Goal: Task Accomplishment & Management: Complete application form

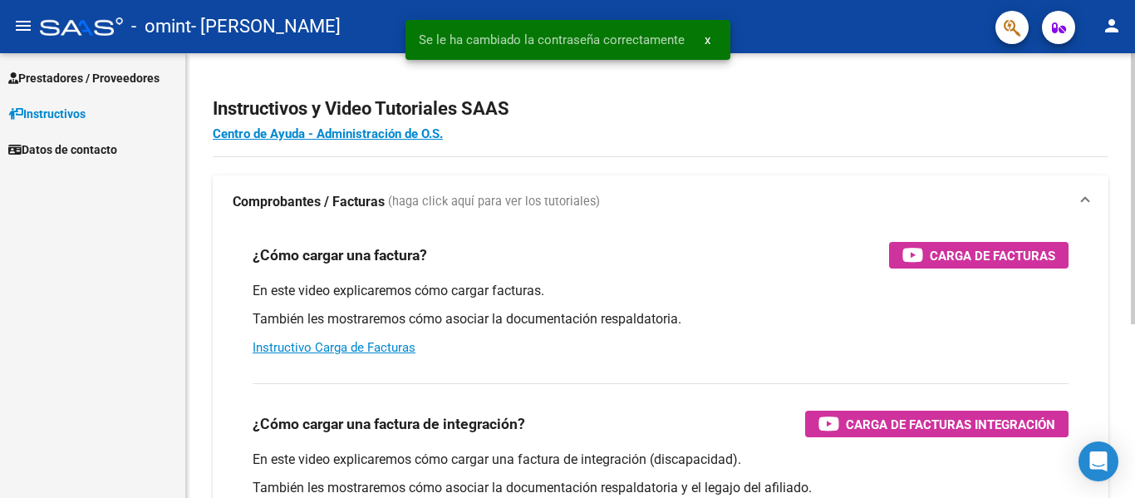
click at [1131, 101] on div at bounding box center [1133, 188] width 4 height 271
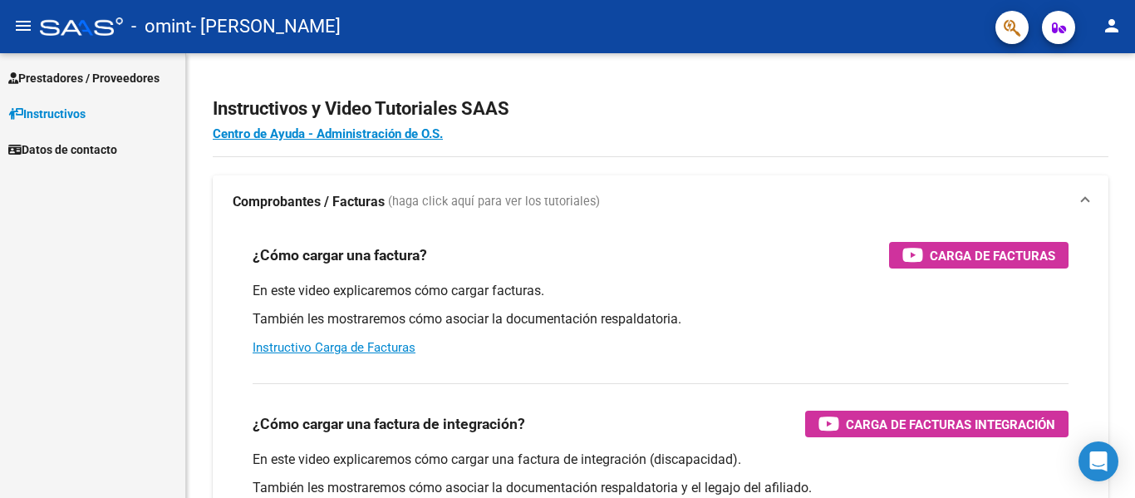
click at [63, 77] on span "Prestadores / Proveedores" at bounding box center [83, 78] width 151 height 18
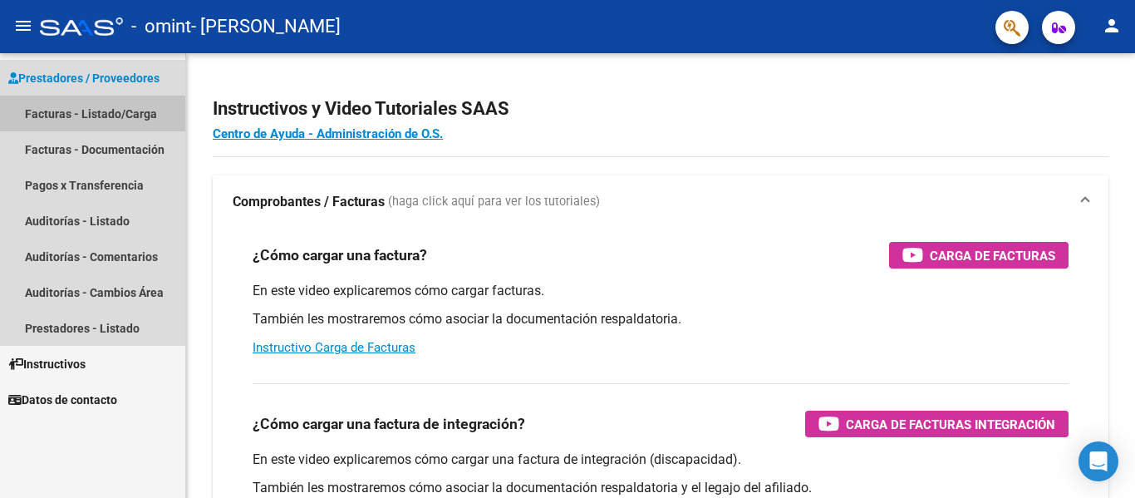
click at [112, 118] on link "Facturas - Listado/Carga" at bounding box center [92, 114] width 185 height 36
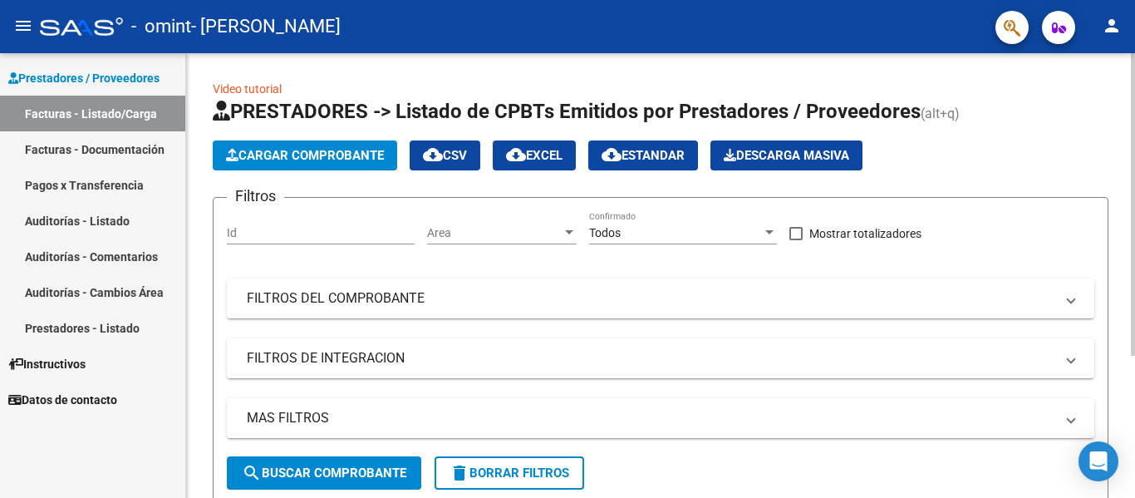
click at [1127, 163] on div "Video tutorial PRESTADORES -> Listado de CPBTs Emitidos por Prestadores / Prove…" at bounding box center [662, 380] width 953 height 654
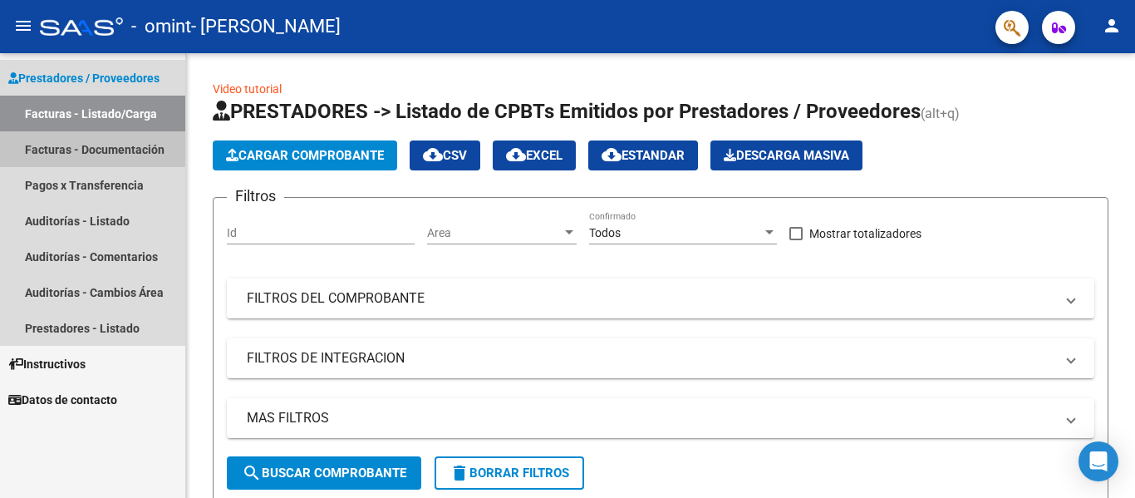
click at [86, 147] on link "Facturas - Documentación" at bounding box center [92, 149] width 185 height 36
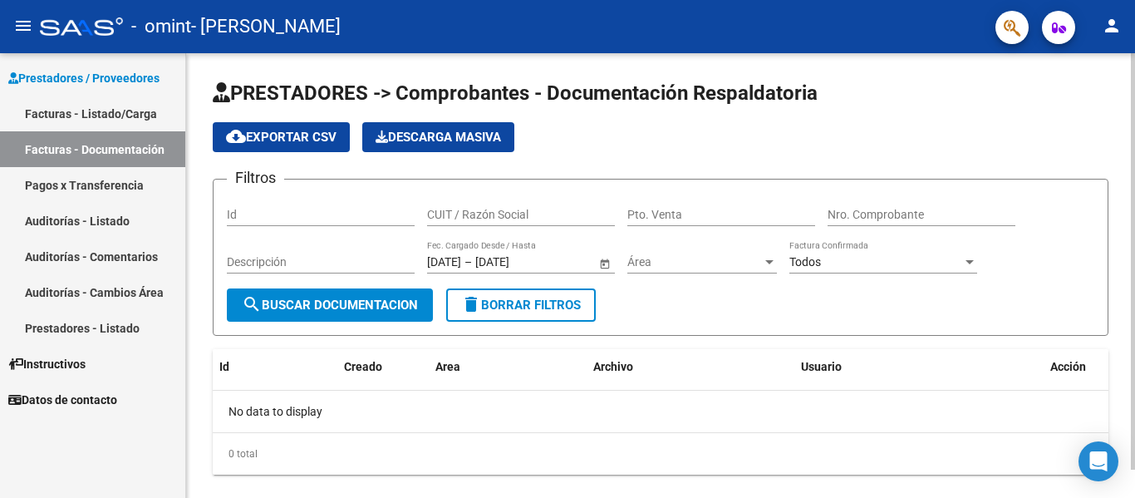
scroll to position [30, 0]
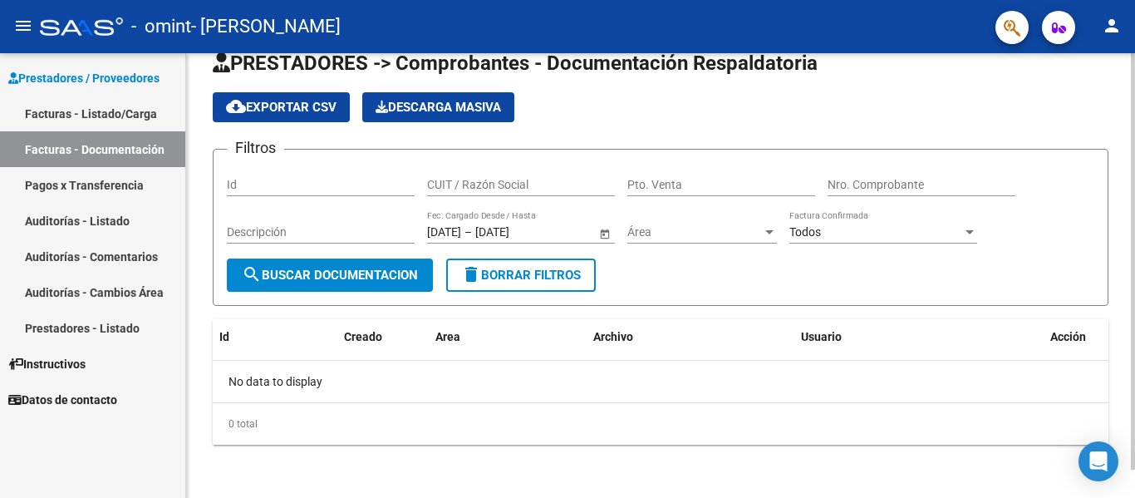
click at [1134, 238] on div at bounding box center [1133, 289] width 4 height 416
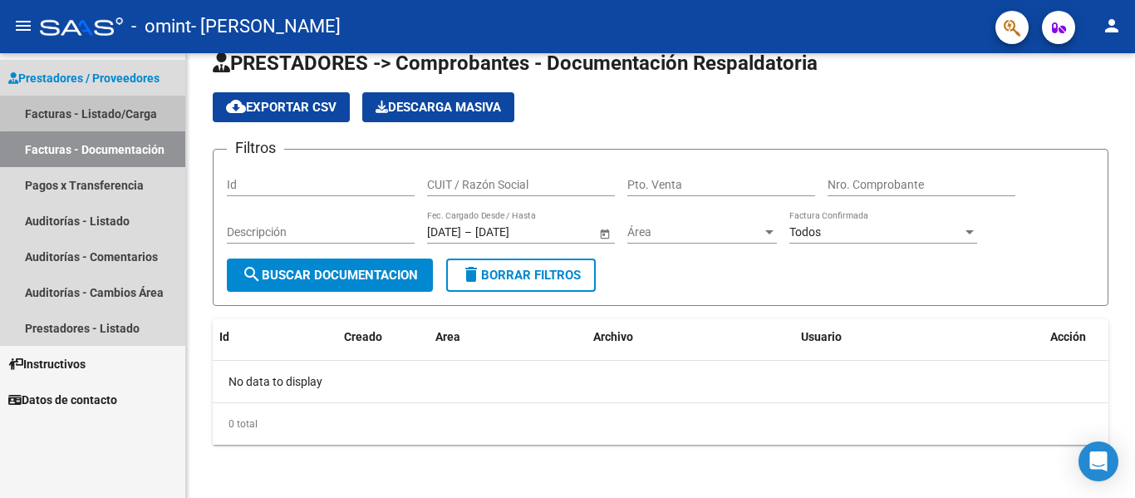
click at [100, 105] on link "Facturas - Listado/Carga" at bounding box center [92, 114] width 185 height 36
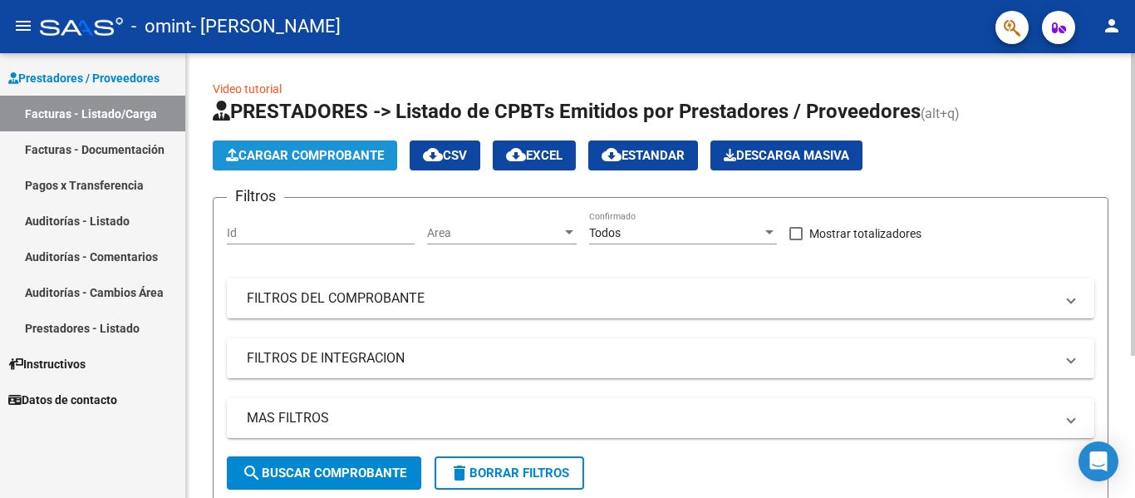
click at [289, 162] on span "Cargar Comprobante" at bounding box center [305, 155] width 158 height 15
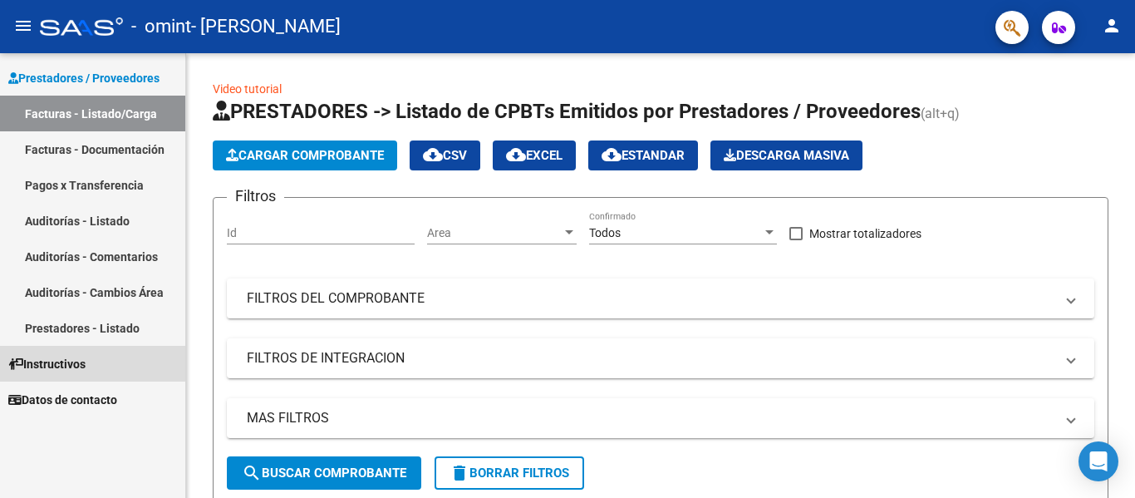
click at [75, 363] on span "Instructivos" at bounding box center [46, 364] width 77 height 18
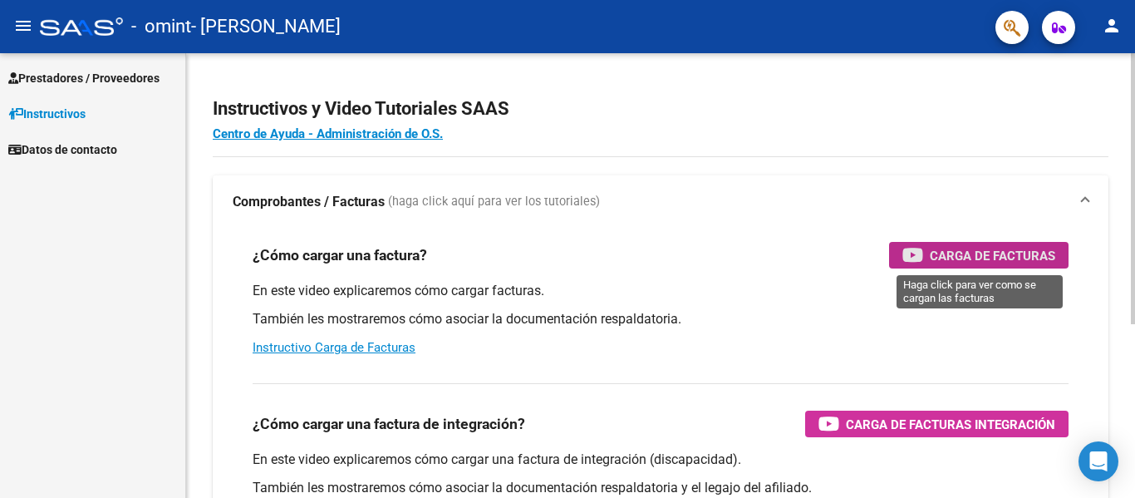
click at [995, 265] on span "Carga de Facturas" at bounding box center [992, 255] width 125 height 21
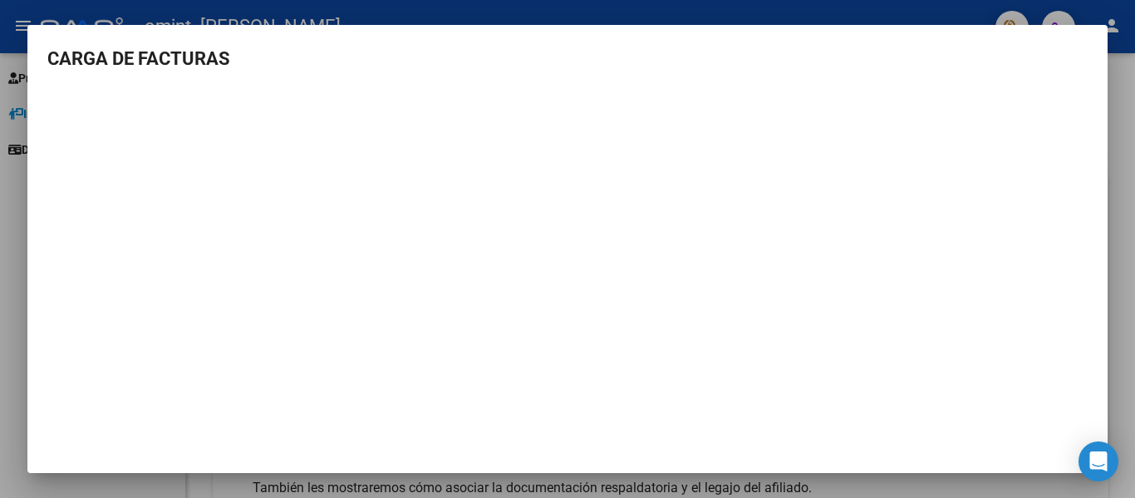
click at [760, 25] on mat-dialog-container "CARGA DE FACTURAS" at bounding box center [567, 249] width 1080 height 448
click at [1117, 187] on div at bounding box center [567, 249] width 1135 height 498
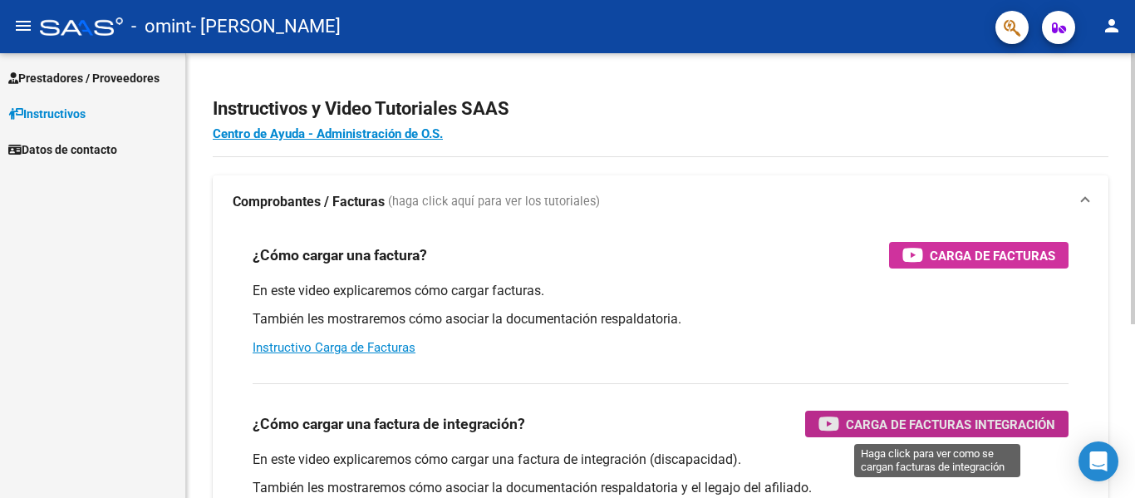
click at [933, 416] on span "Carga de Facturas Integración" at bounding box center [950, 424] width 209 height 21
click at [1134, 204] on div at bounding box center [1133, 188] width 4 height 271
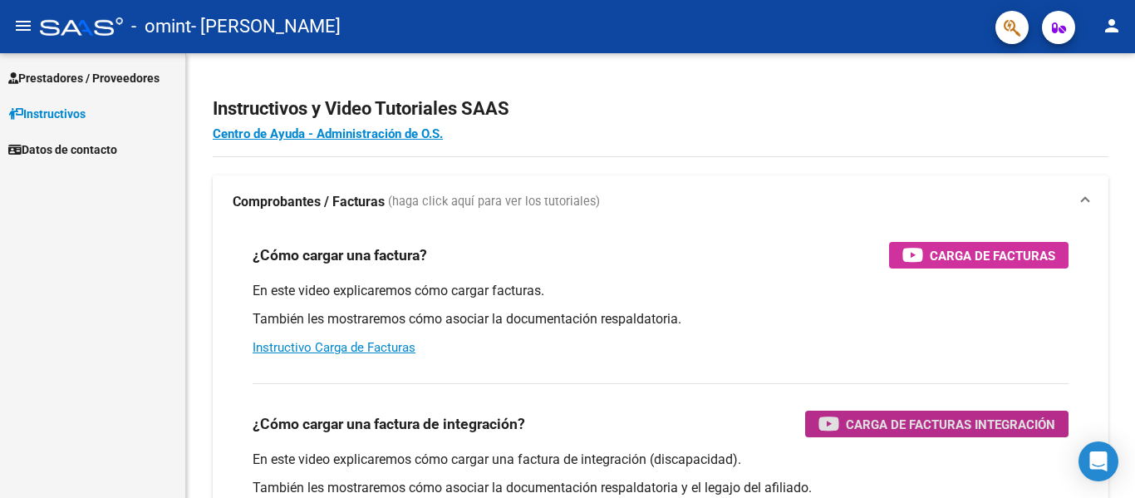
click at [74, 78] on span "Prestadores / Proveedores" at bounding box center [83, 78] width 151 height 18
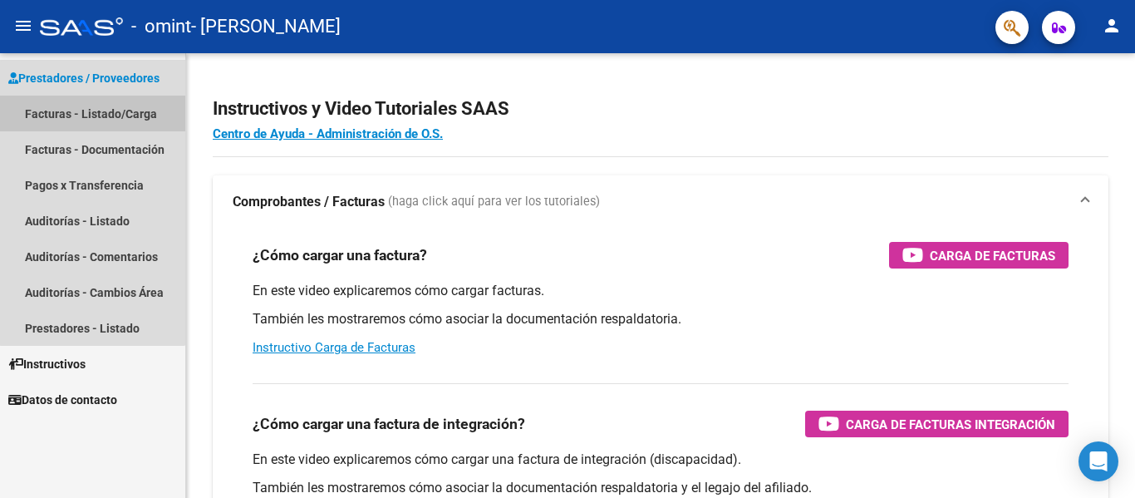
click at [92, 110] on link "Facturas - Listado/Carga" at bounding box center [92, 114] width 185 height 36
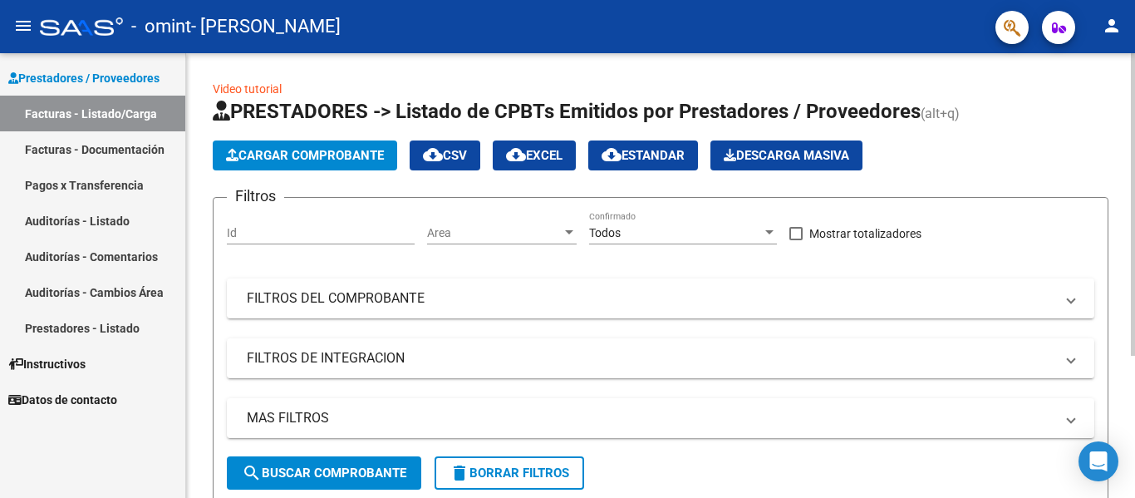
click at [349, 157] on span "Cargar Comprobante" at bounding box center [305, 155] width 158 height 15
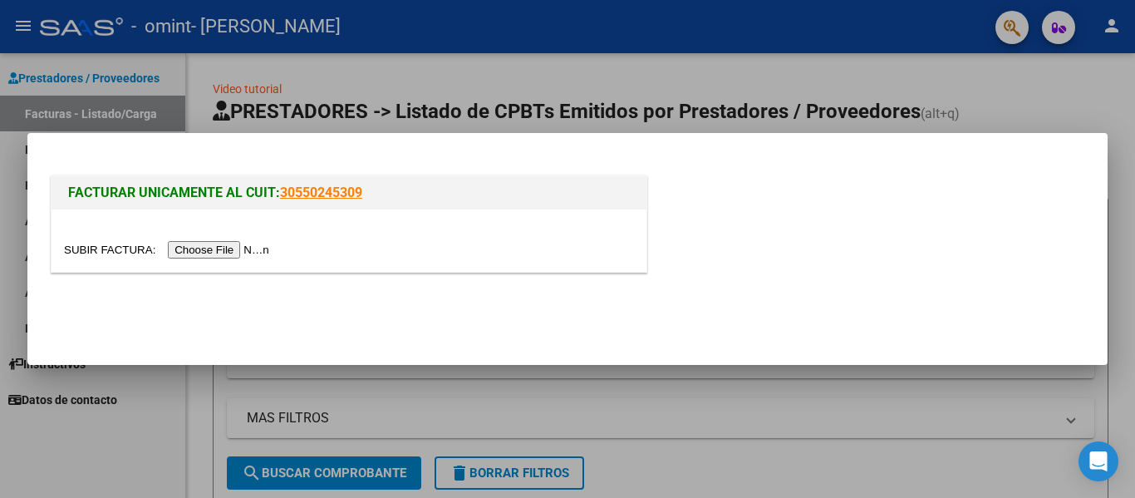
click at [239, 249] on input "file" at bounding box center [169, 249] width 210 height 17
click at [252, 245] on input "file" at bounding box center [169, 249] width 210 height 17
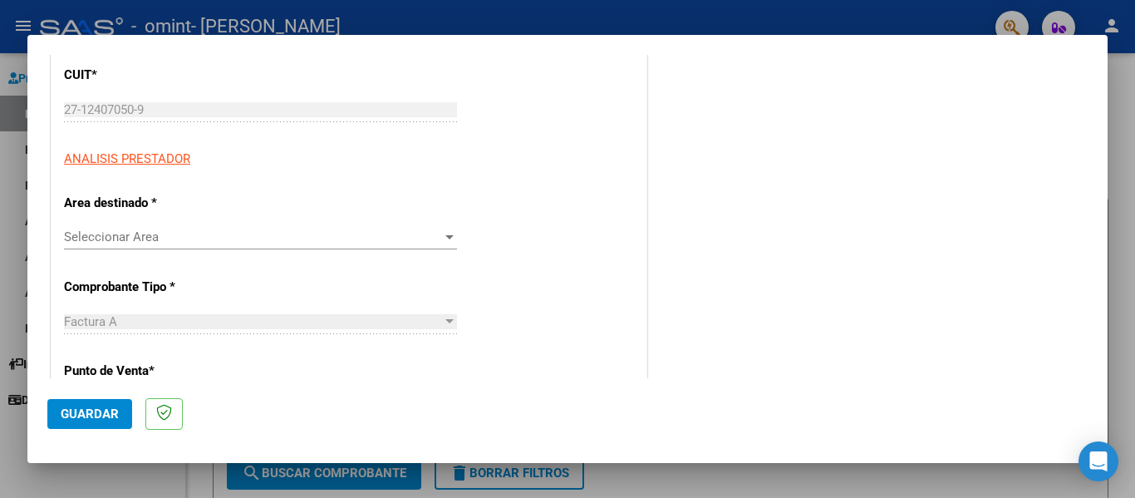
scroll to position [247, 0]
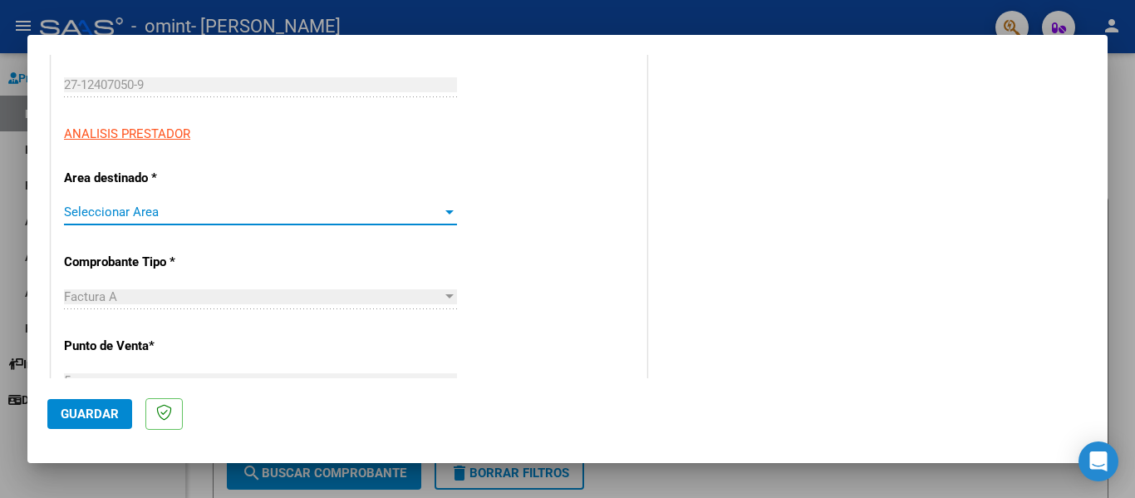
click at [447, 217] on div at bounding box center [449, 211] width 15 height 13
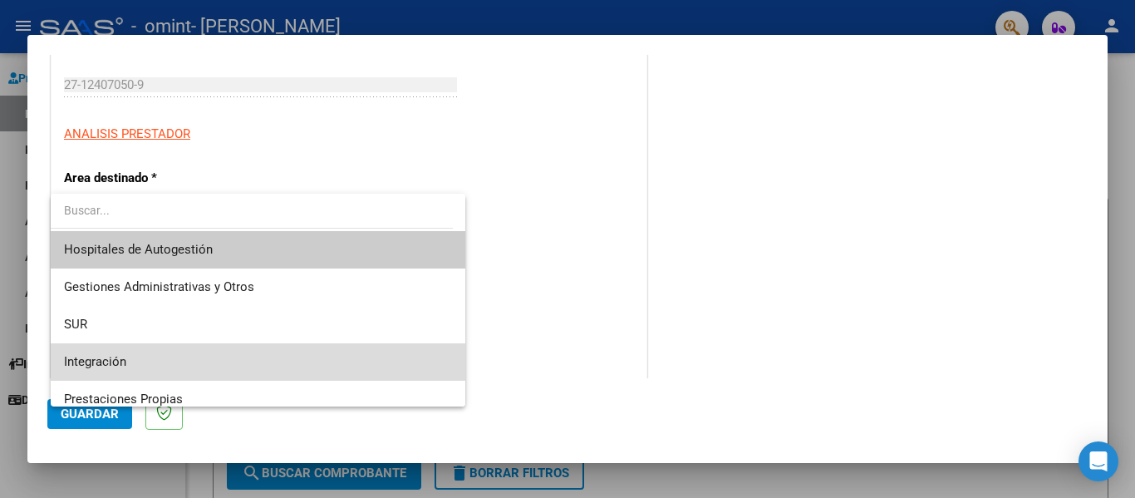
click at [317, 347] on span "Integración" at bounding box center [258, 361] width 388 height 37
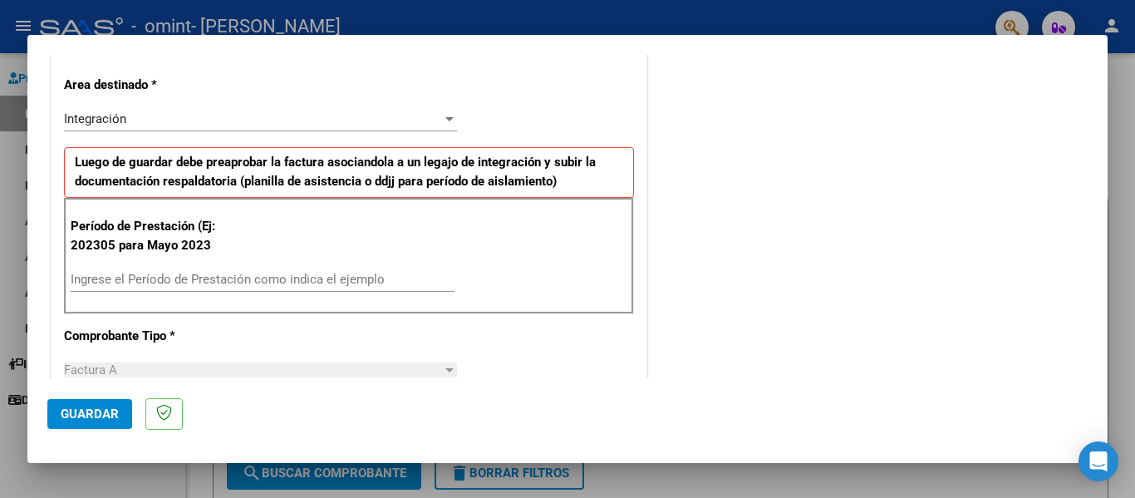
scroll to position [348, 0]
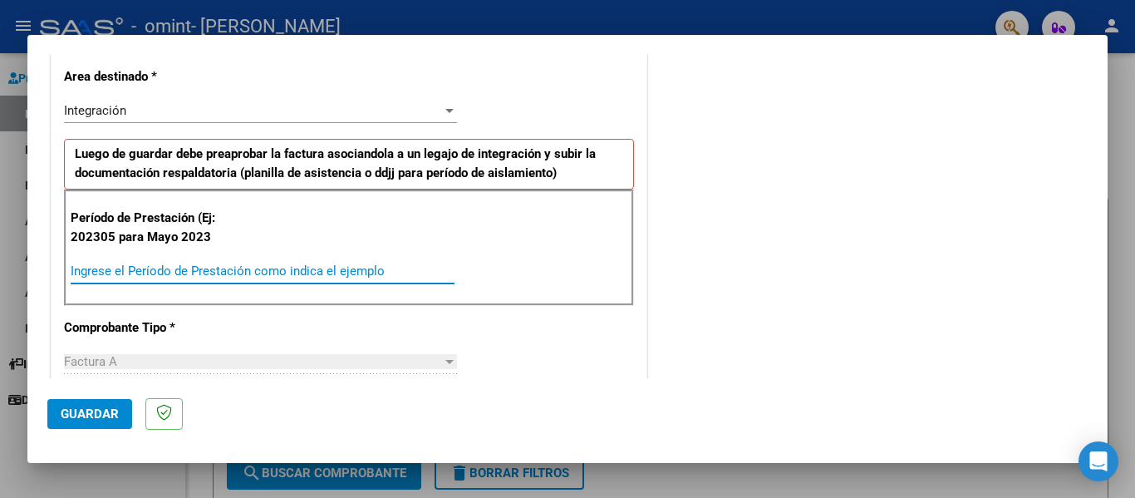
click at [201, 271] on input "Ingrese el Período de Prestación como indica el ejemplo" at bounding box center [263, 270] width 384 height 15
type input "202505"
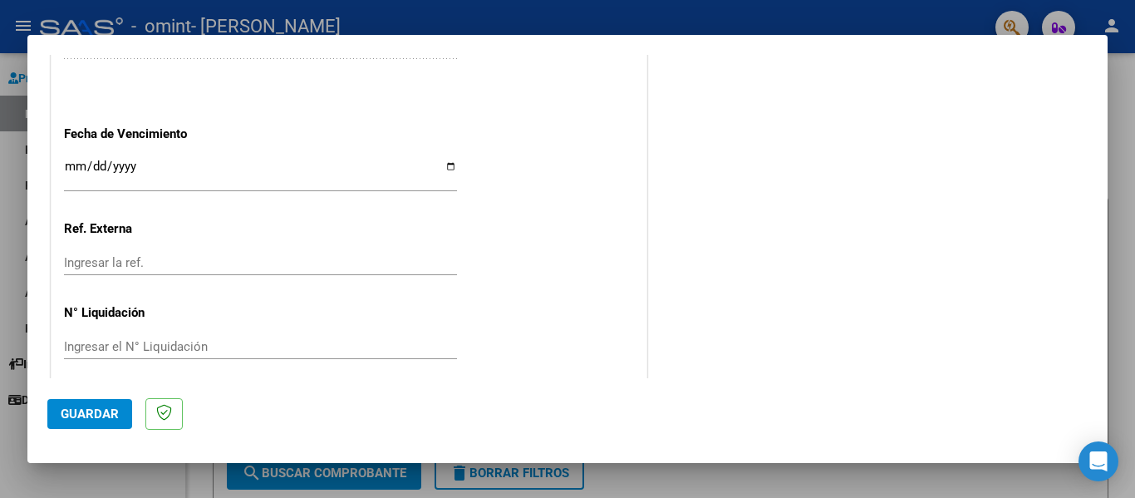
scroll to position [1107, 0]
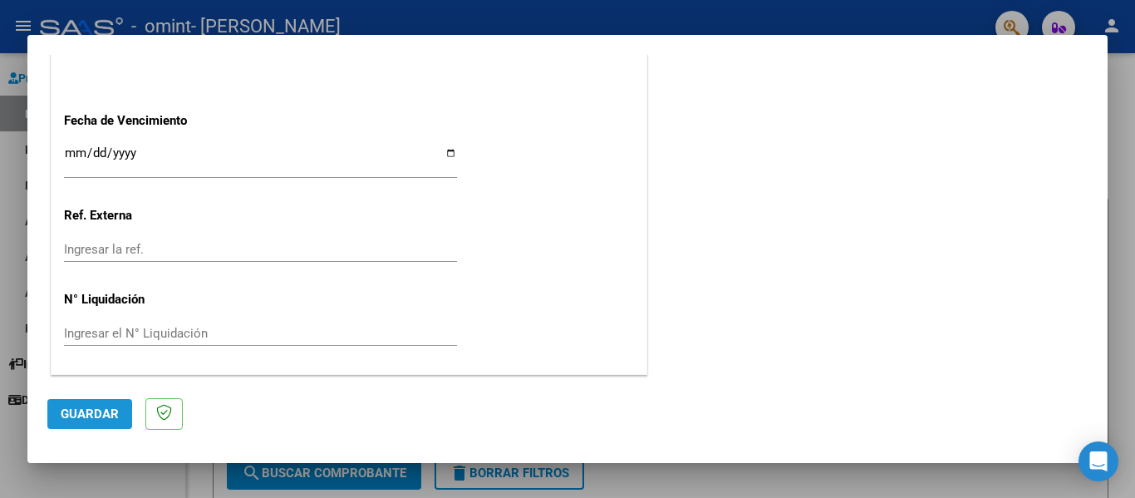
click at [99, 414] on span "Guardar" at bounding box center [90, 413] width 58 height 15
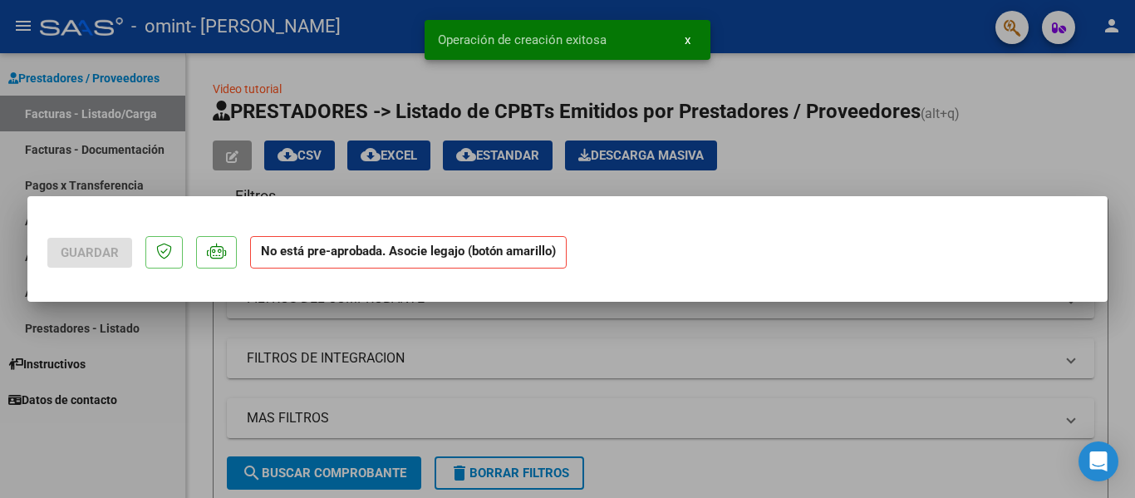
scroll to position [0, 0]
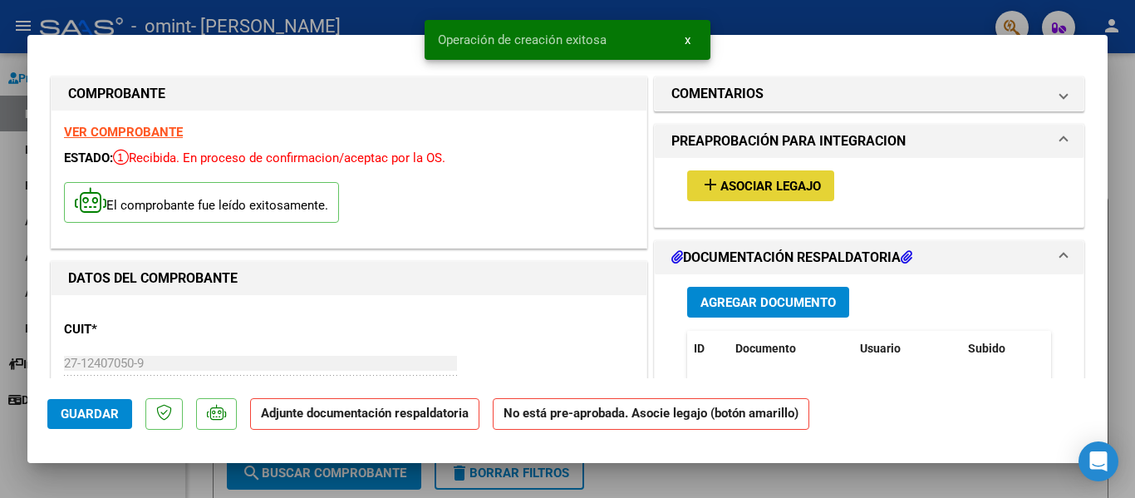
click at [775, 187] on span "Asociar Legajo" at bounding box center [770, 186] width 101 height 15
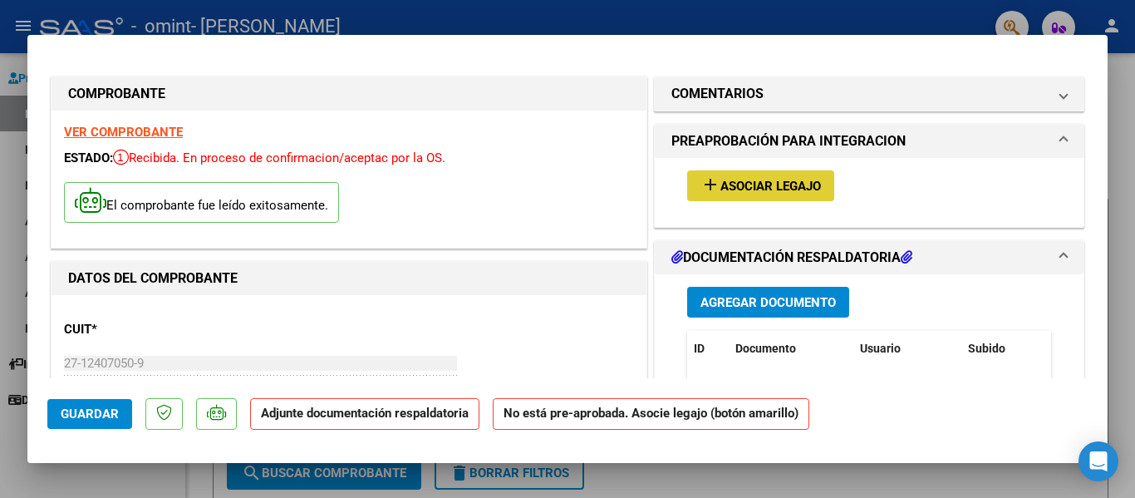
type input "$ 0,00"
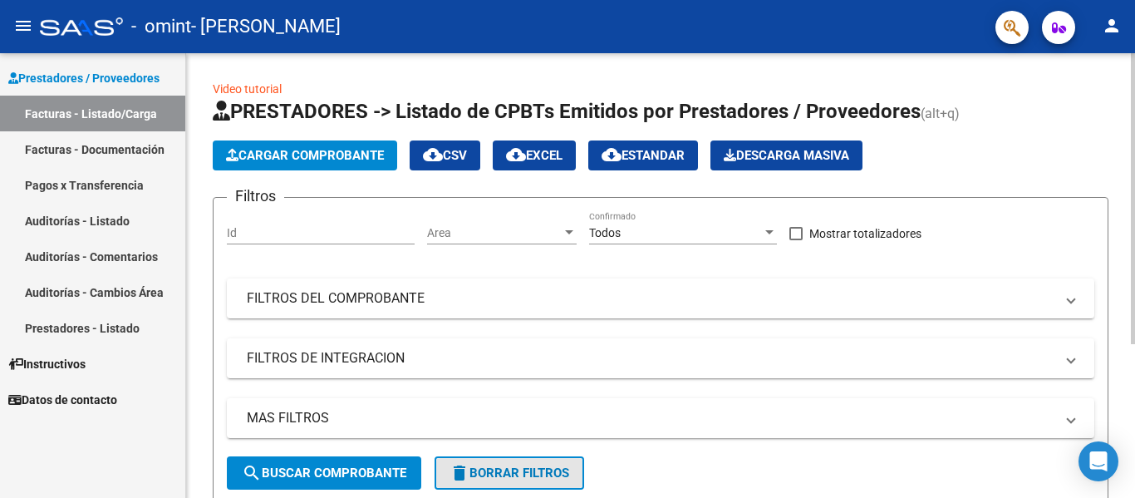
click at [491, 460] on button "delete Borrar Filtros" at bounding box center [510, 472] width 150 height 33
